Goal: Check status: Check status

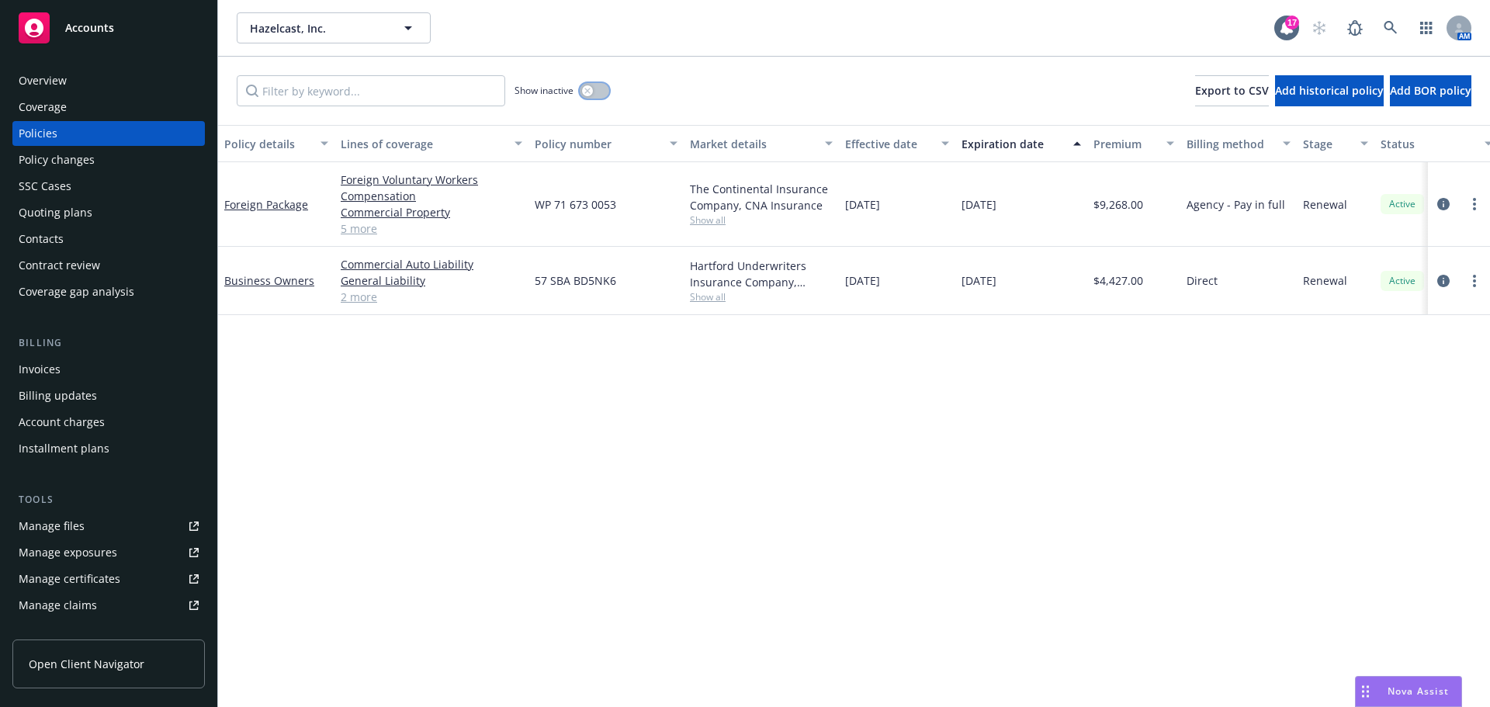
click at [593, 88] on button "button" at bounding box center [594, 91] width 29 height 16
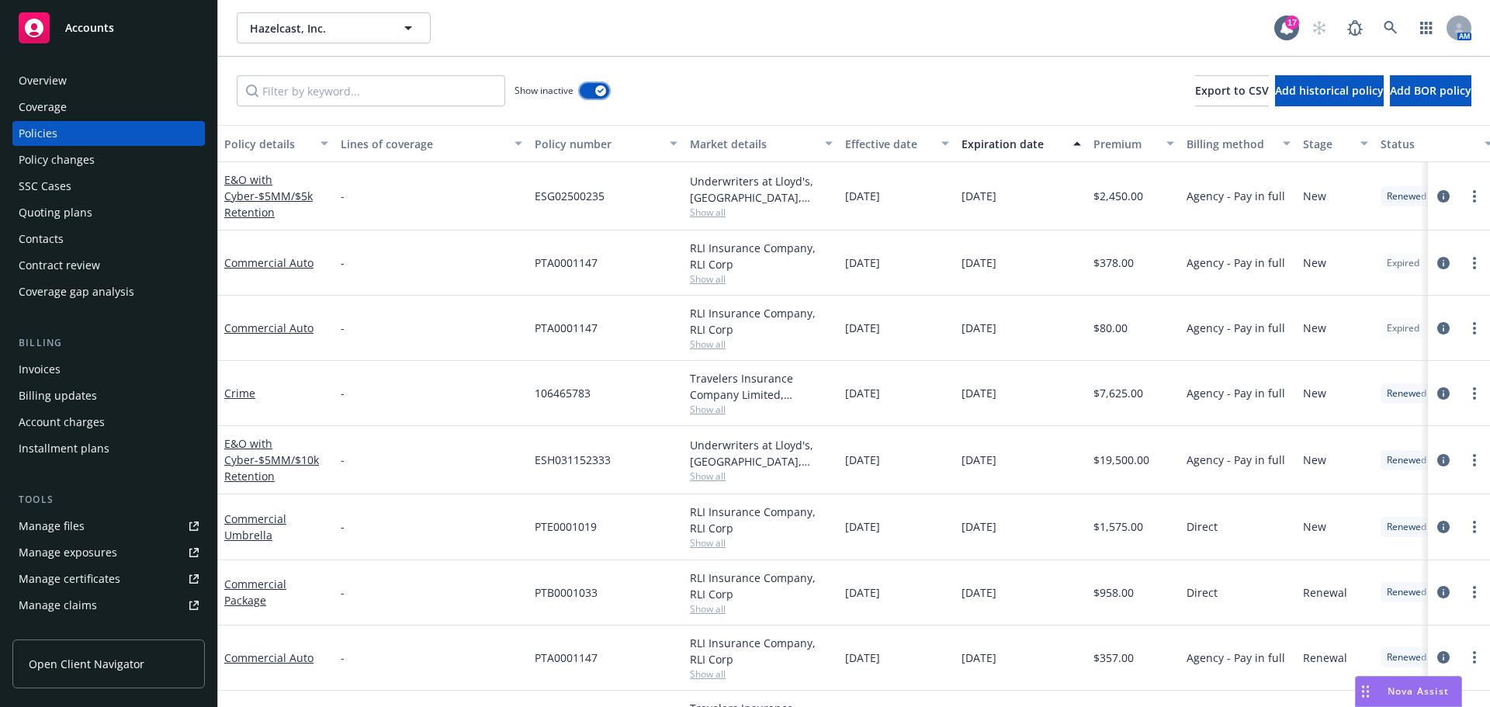
drag, startPoint x: 601, startPoint y: 88, endPoint x: 582, endPoint y: 102, distance: 23.9
click at [601, 89] on icon "button" at bounding box center [601, 90] width 6 height 5
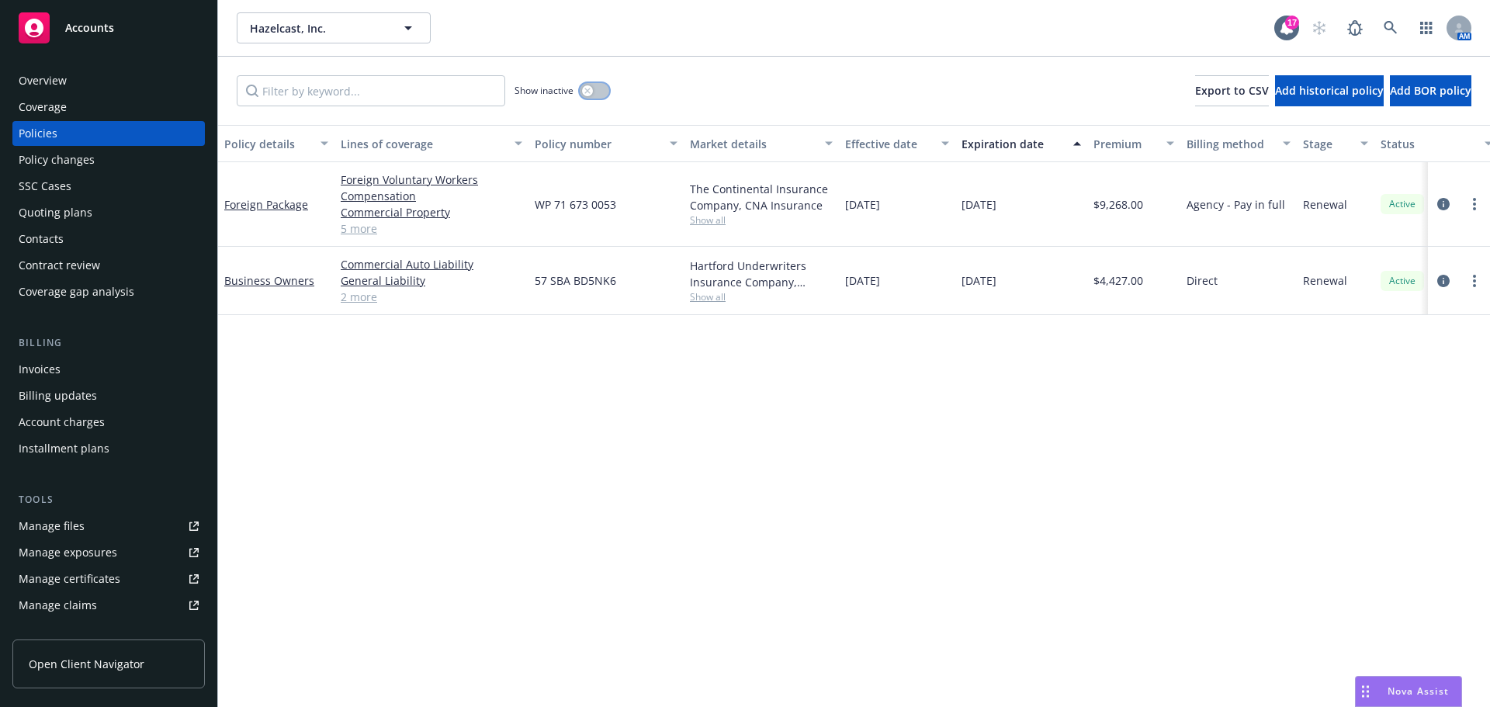
click at [587, 88] on icon "button" at bounding box center [587, 91] width 6 height 6
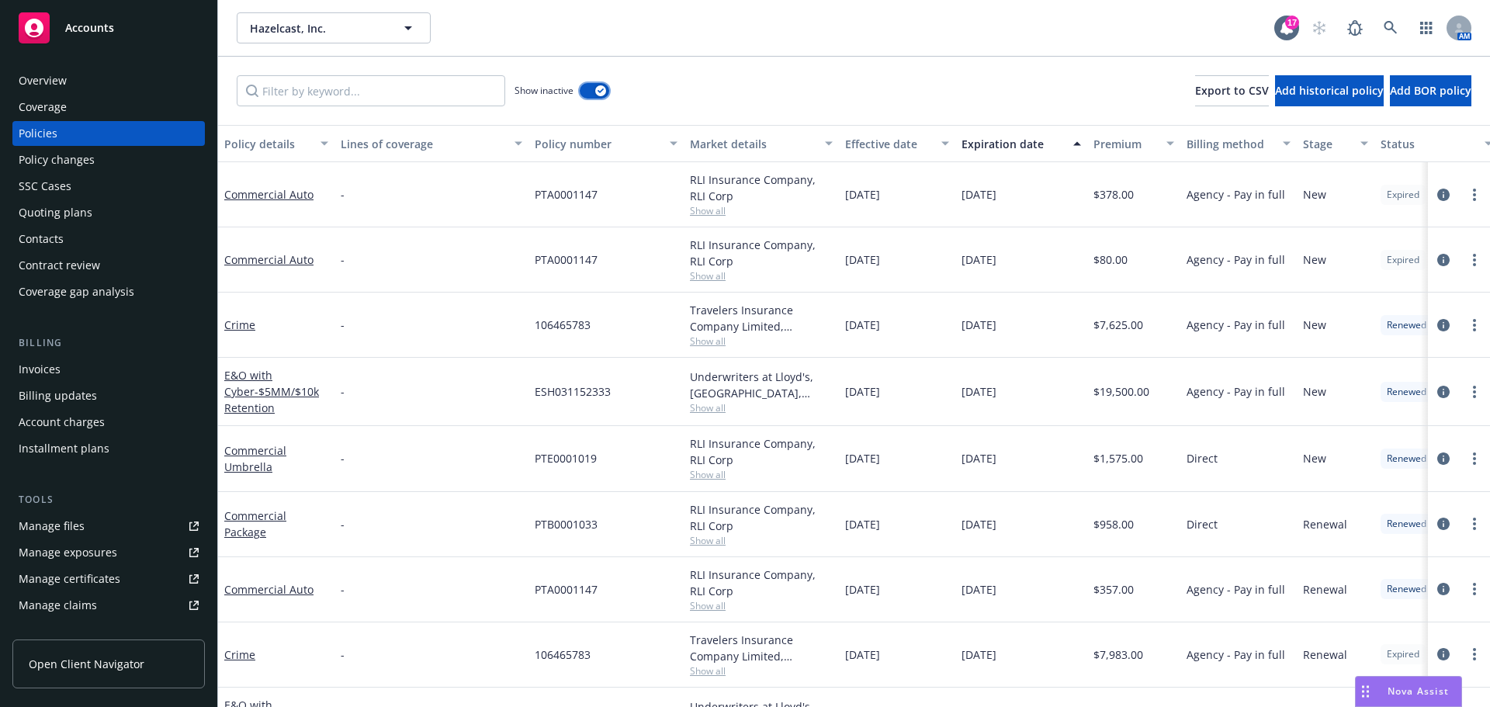
scroll to position [78, 0]
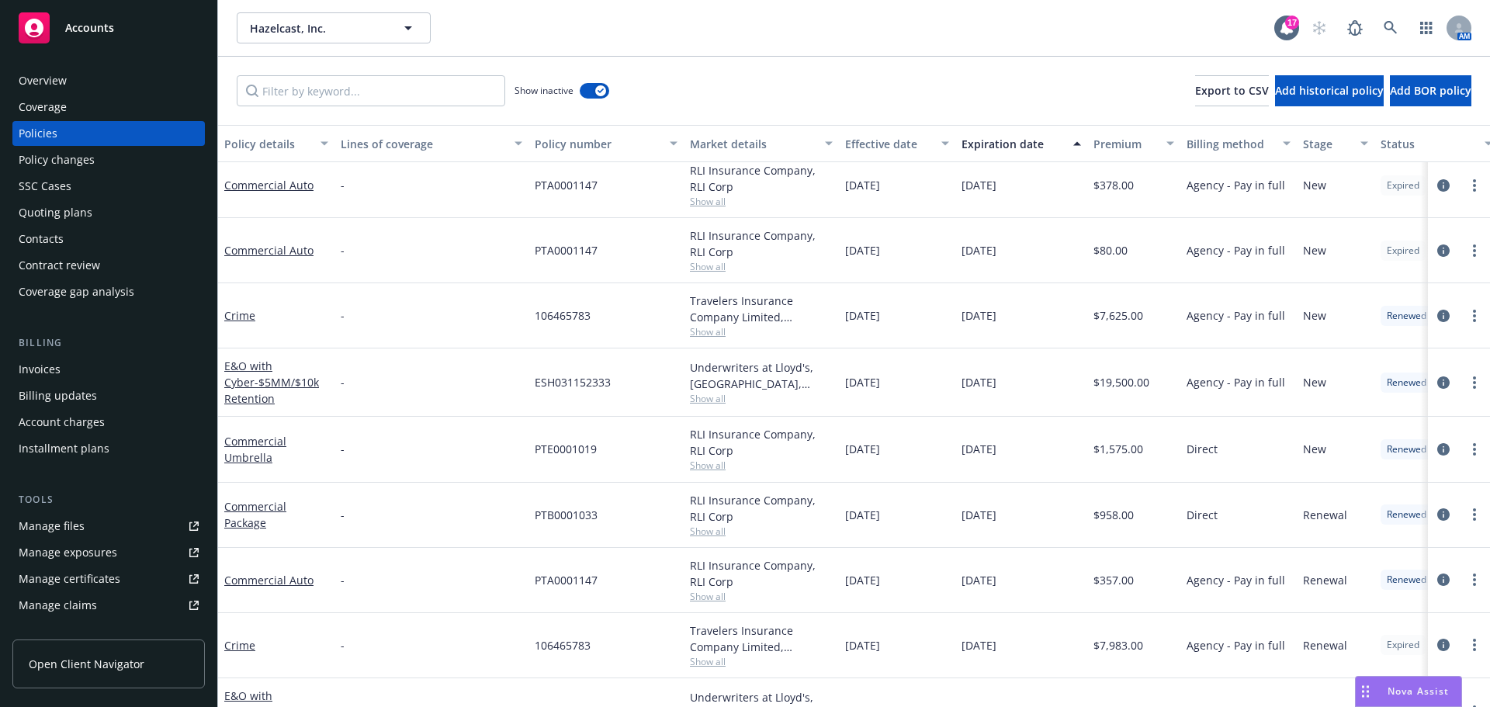
click at [279, 143] on div "Policy details" at bounding box center [267, 144] width 87 height 16
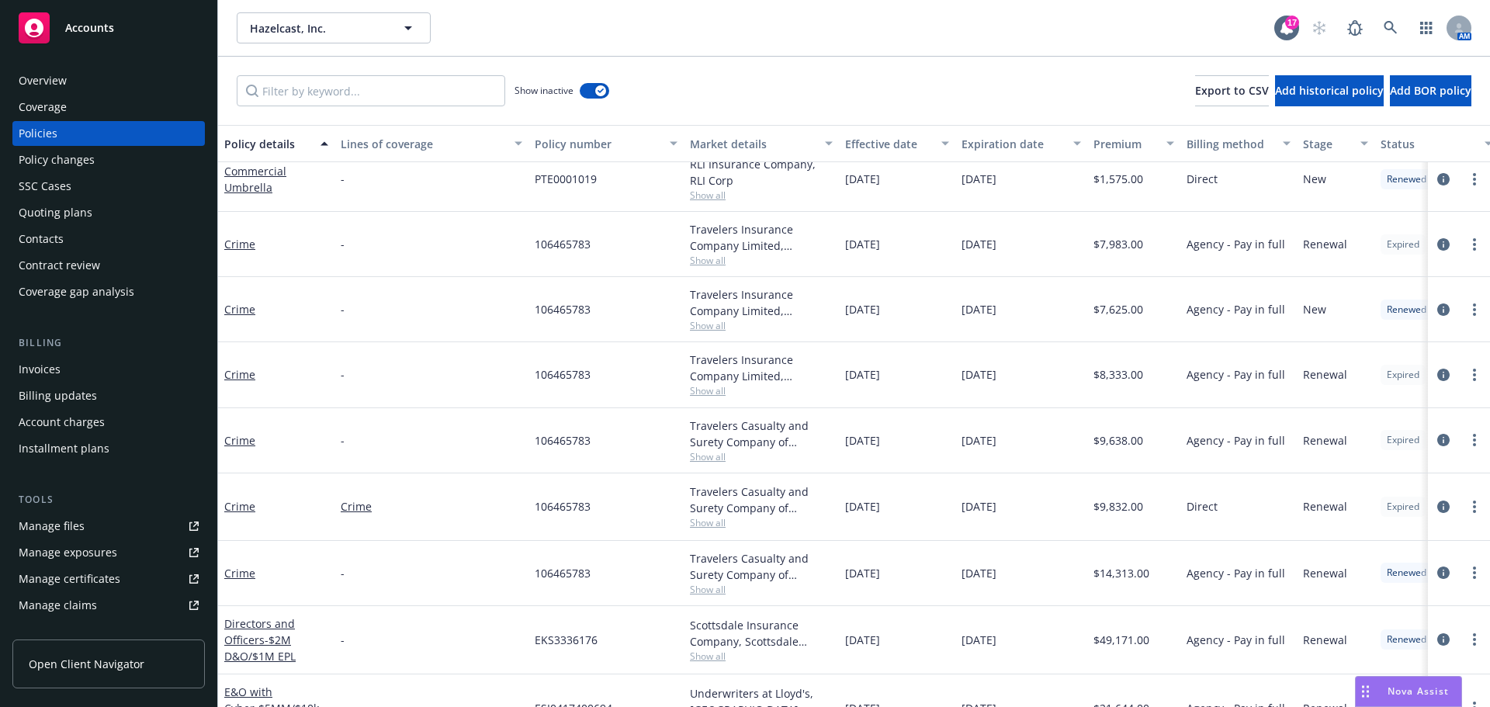
scroll to position [776, 0]
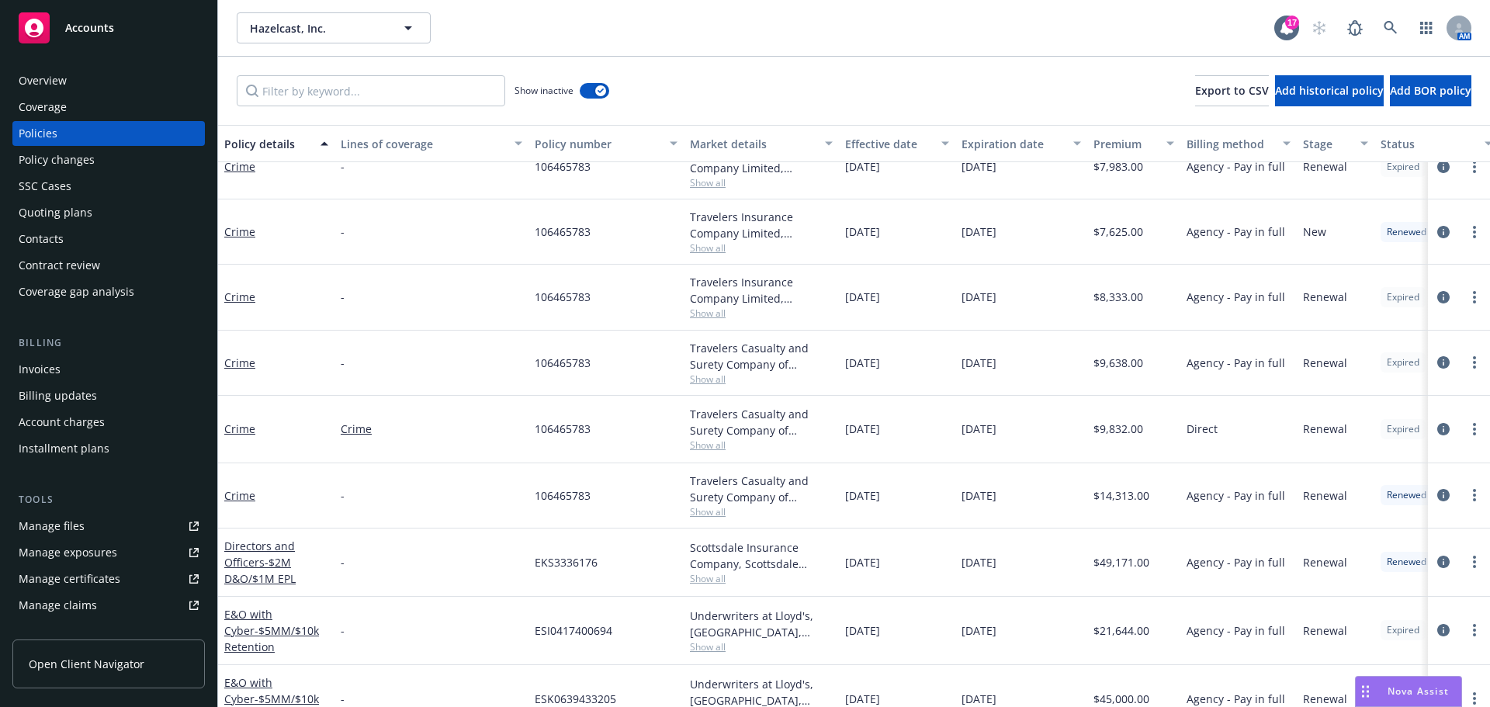
click at [33, 220] on div "Quoting plans" at bounding box center [56, 212] width 74 height 25
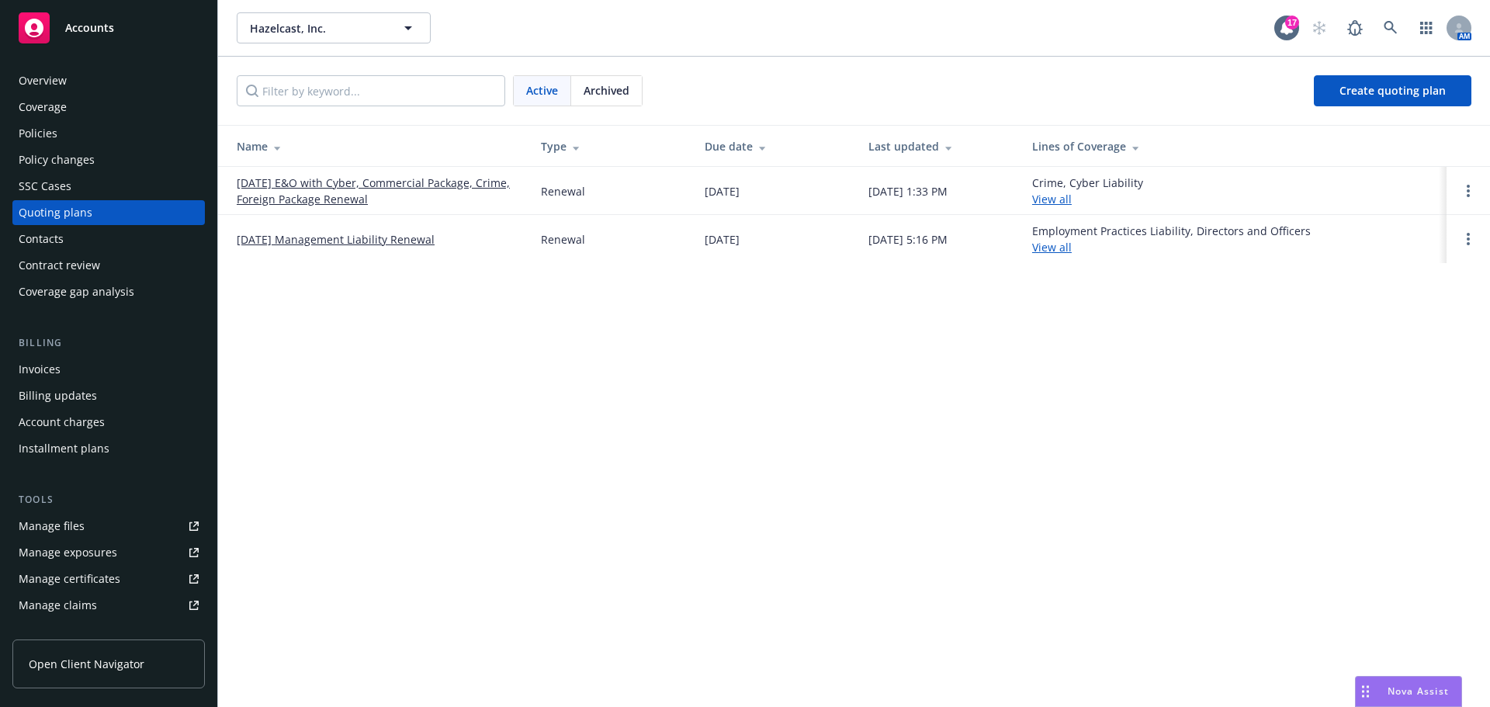
click at [290, 199] on link "[DATE] E&O with Cyber, Commercial Package, Crime, Foreign Package Renewal" at bounding box center [376, 191] width 279 height 33
